Goal: Communication & Community: Answer question/provide support

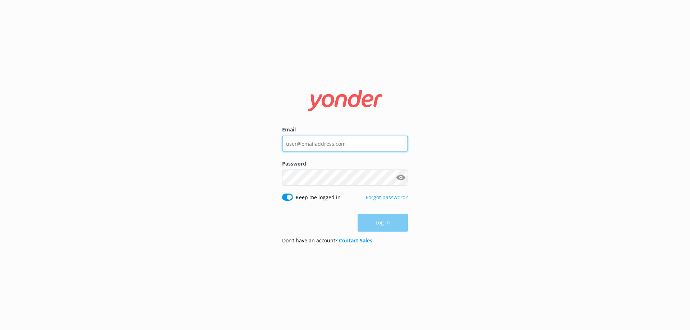
type input "[EMAIL_ADDRESS][DOMAIN_NAME]"
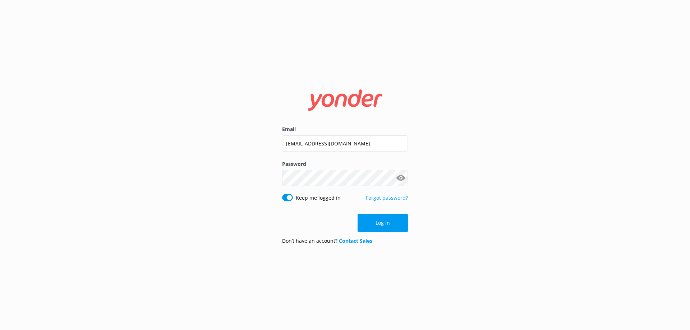
click at [377, 222] on div "Log in" at bounding box center [345, 223] width 126 height 18
click at [382, 223] on button "Log in" at bounding box center [382, 223] width 50 height 18
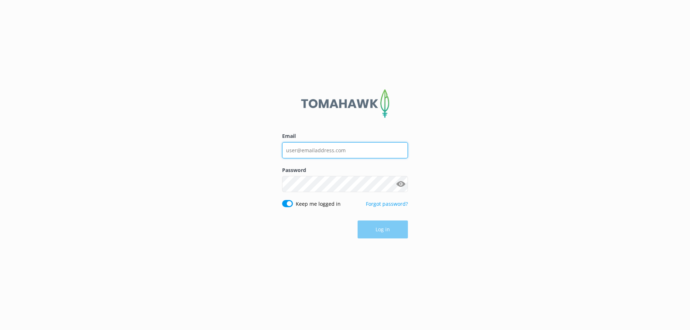
type input "[EMAIL_ADDRESS][DOMAIN_NAME]"
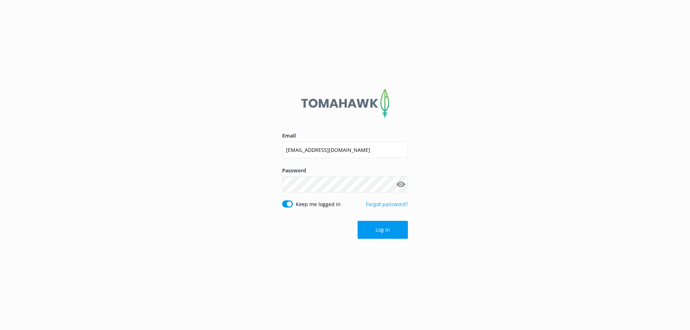
click at [385, 232] on div "Log in" at bounding box center [345, 230] width 126 height 18
click at [380, 230] on button "Log in" at bounding box center [382, 230] width 50 height 18
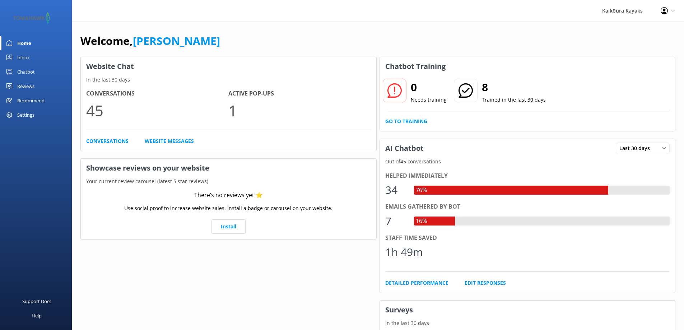
click at [29, 72] on div "Chatbot" at bounding box center [26, 72] width 18 height 14
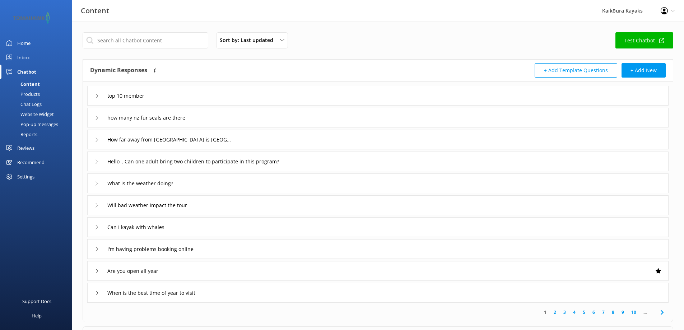
click at [26, 58] on div "Inbox" at bounding box center [23, 57] width 13 height 14
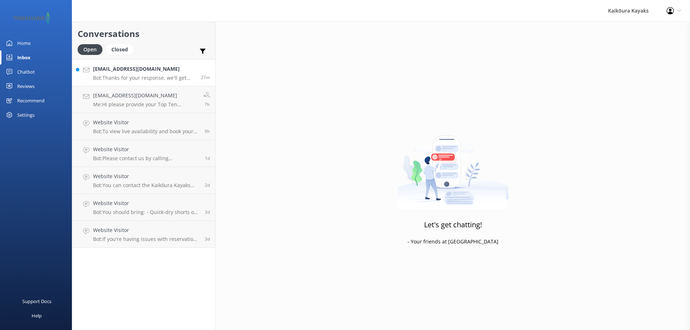
click at [115, 75] on p "Bot: Thanks for your response, we'll get back to you as soon as we can during o…" at bounding box center [144, 78] width 102 height 6
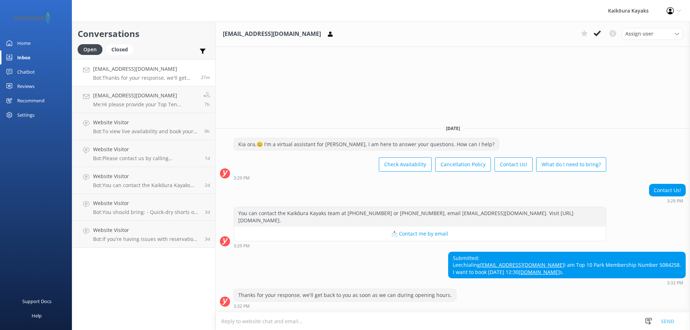
click at [298, 323] on textarea at bounding box center [453, 322] width 474 height 18
type textarea "Please book online and we will refund your 10% on arrival:)"
click at [664, 321] on button "Send" at bounding box center [667, 321] width 27 height 18
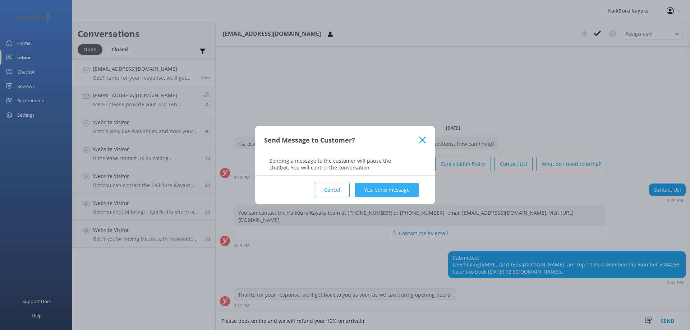
click at [396, 189] on button "Yes, send message" at bounding box center [387, 190] width 64 height 14
